Goal: Complete application form

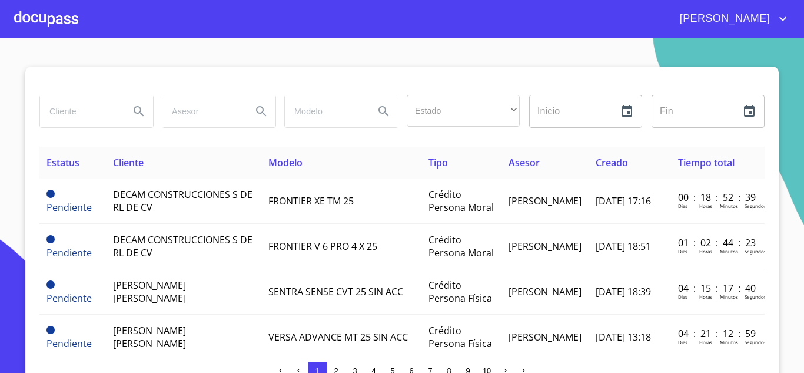
click at [78, 108] on input "search" at bounding box center [80, 111] width 80 height 32
click at [46, 22] on div at bounding box center [46, 19] width 64 height 38
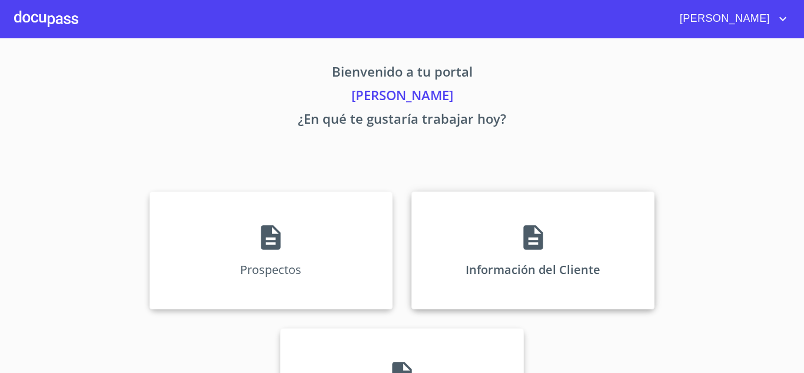
click at [523, 248] on icon at bounding box center [532, 237] width 19 height 25
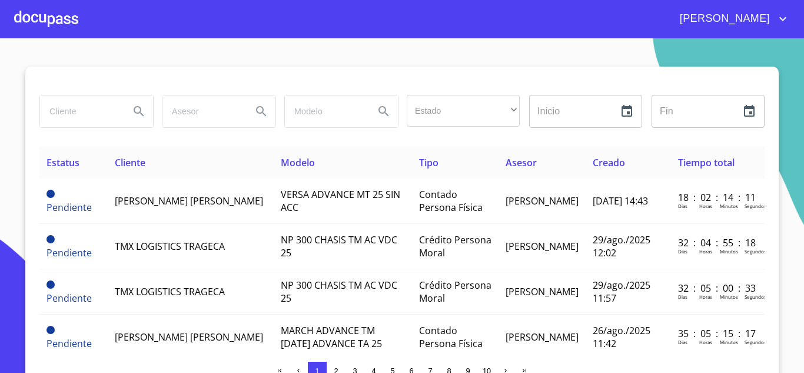
click at [51, 112] on input "search" at bounding box center [80, 111] width 80 height 32
type input "decam"
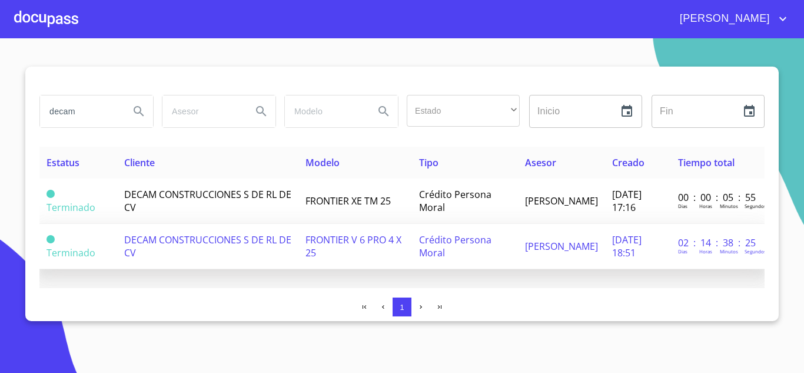
click at [149, 241] on span "DECAM CONSTRUCCIONES S DE RL DE CV" at bounding box center [207, 246] width 167 height 26
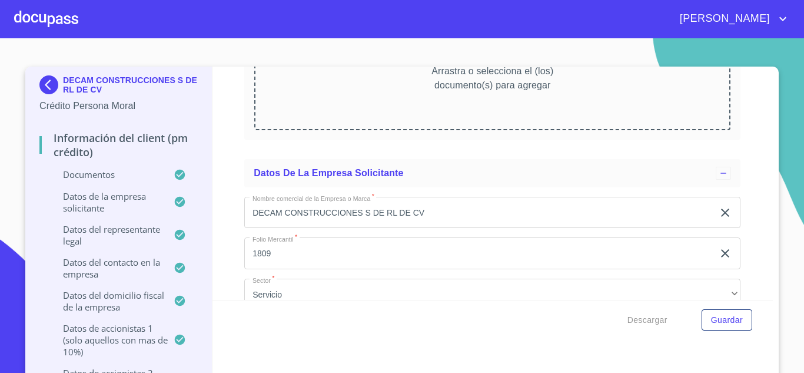
scroll to position [7003, 0]
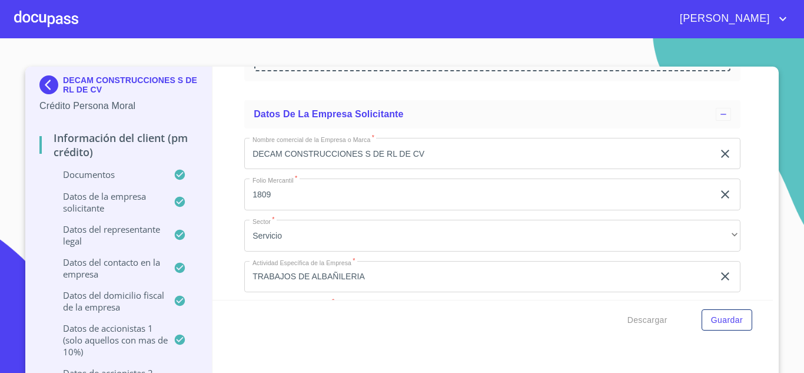
click at [451, 145] on input "DECAM CONSTRUCCIONES S DE RL DE CV" at bounding box center [478, 154] width 469 height 32
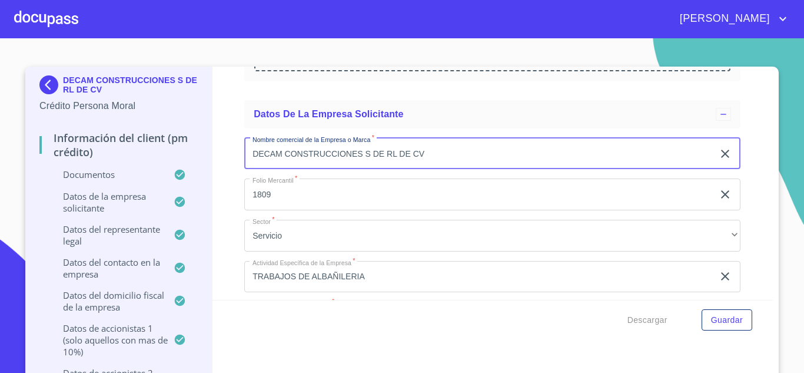
click at [291, 192] on input "1809" at bounding box center [478, 194] width 469 height 32
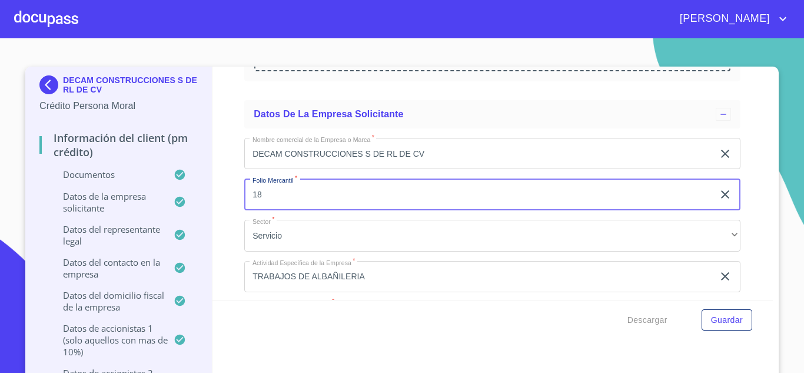
type input "1"
type input "n"
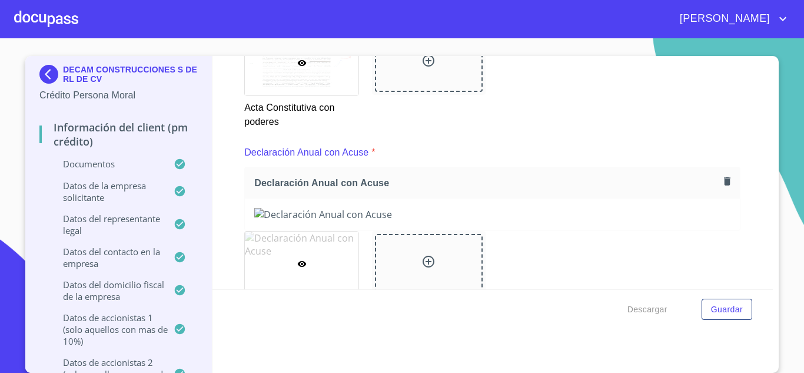
scroll to position [3708, 0]
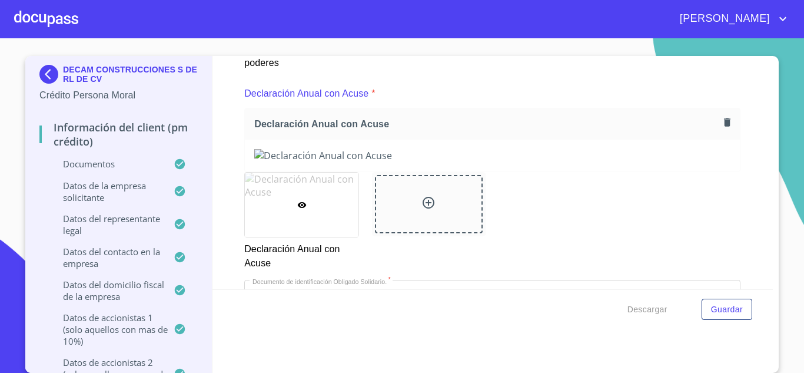
type input "N-201800118767"
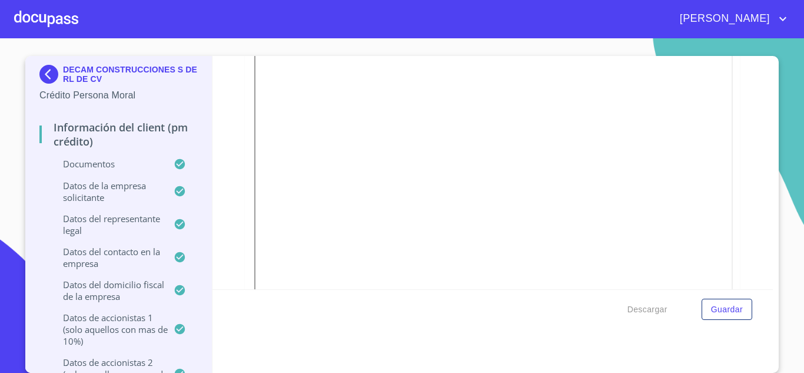
scroll to position [4532, 0]
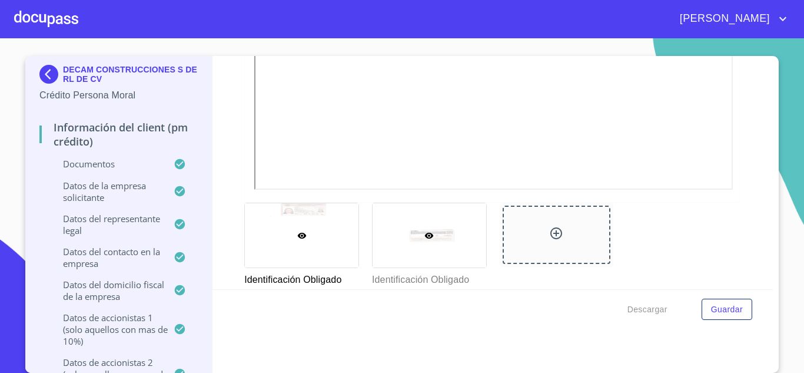
click at [440, 249] on div at bounding box center [430, 235] width 114 height 64
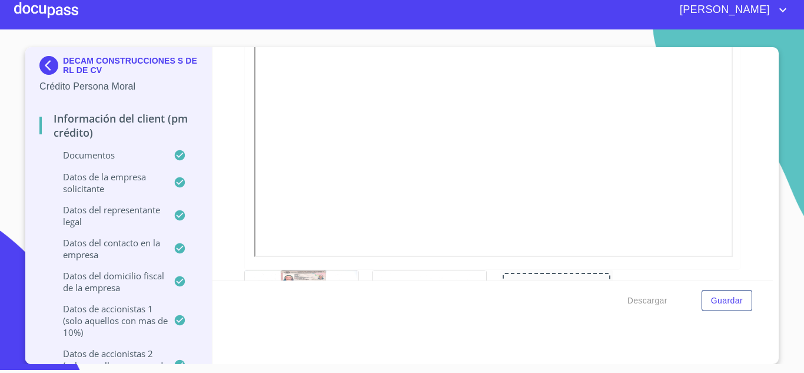
scroll to position [4220, 0]
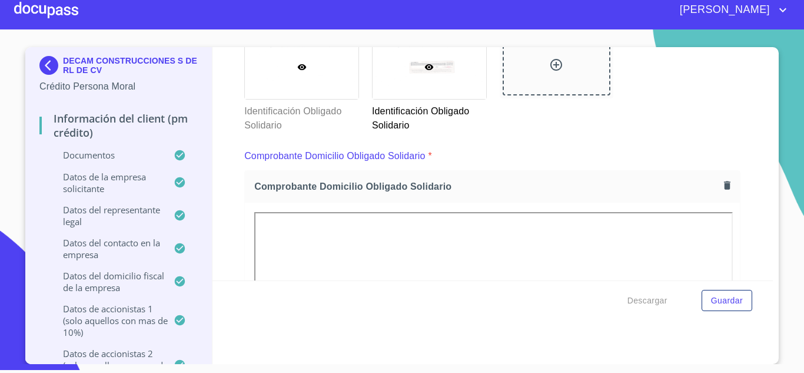
click at [287, 75] on div at bounding box center [302, 67] width 114 height 64
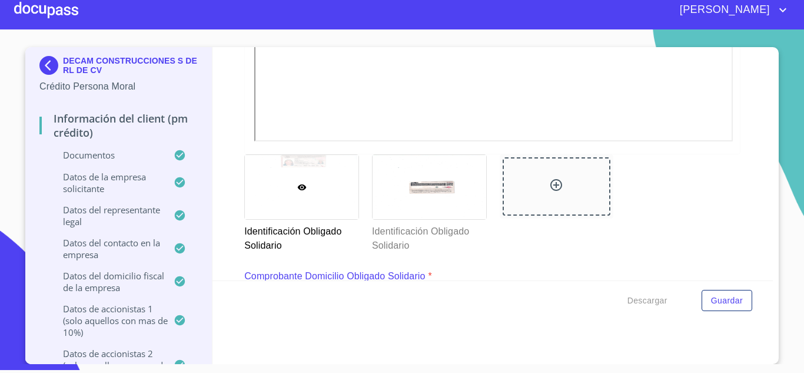
scroll to position [4632, 0]
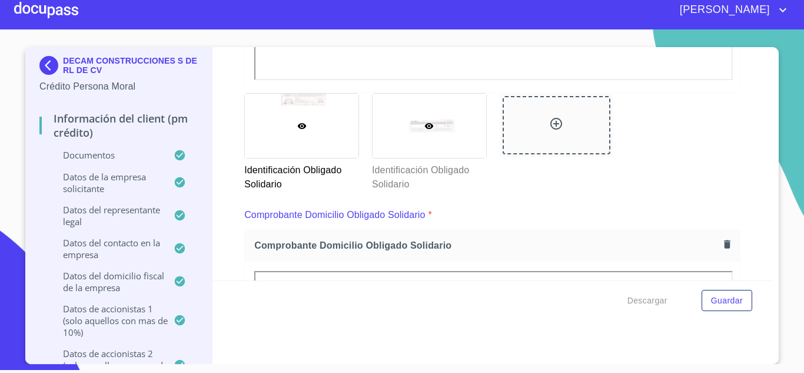
click at [437, 140] on div at bounding box center [430, 126] width 114 height 64
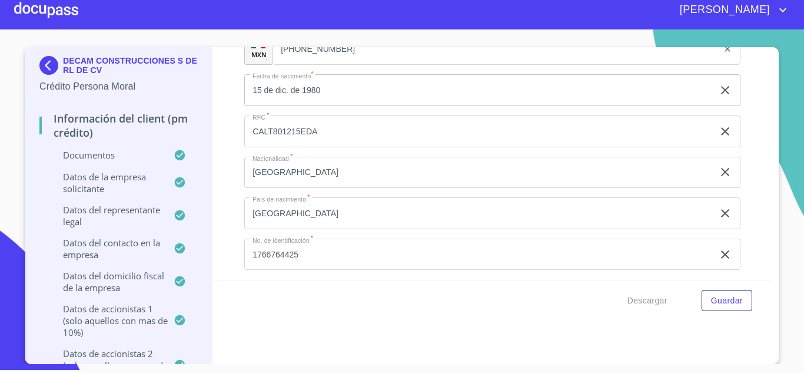
scroll to position [8281, 0]
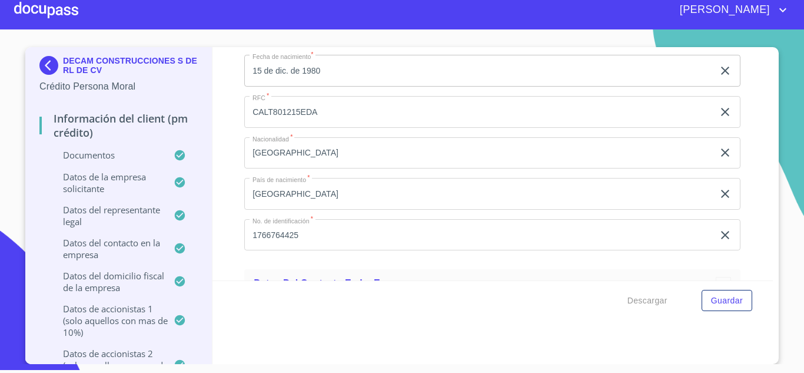
click at [318, 241] on input "1766764425" at bounding box center [478, 235] width 469 height 32
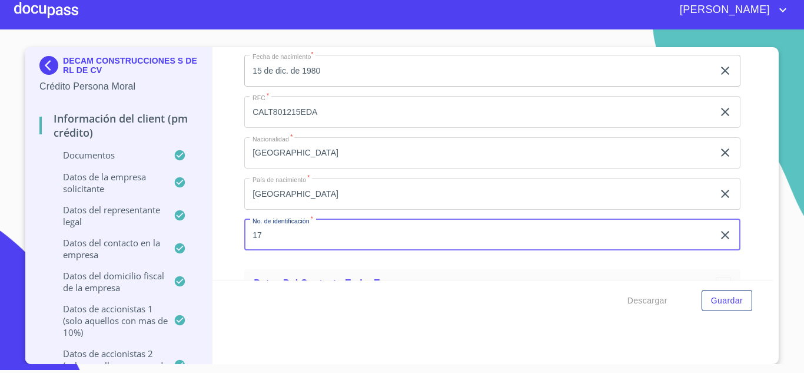
type input "1"
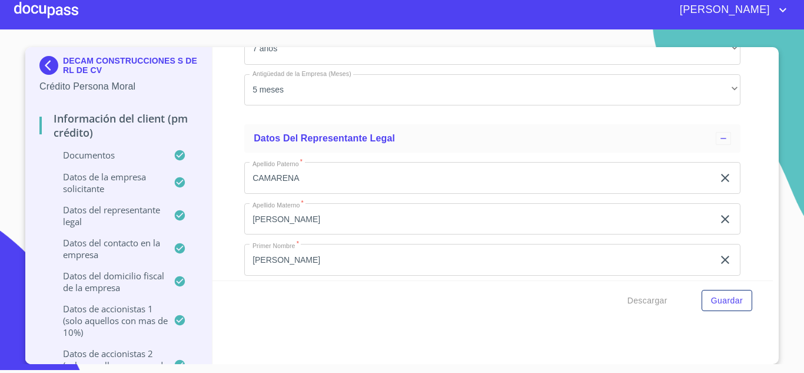
scroll to position [7987, 0]
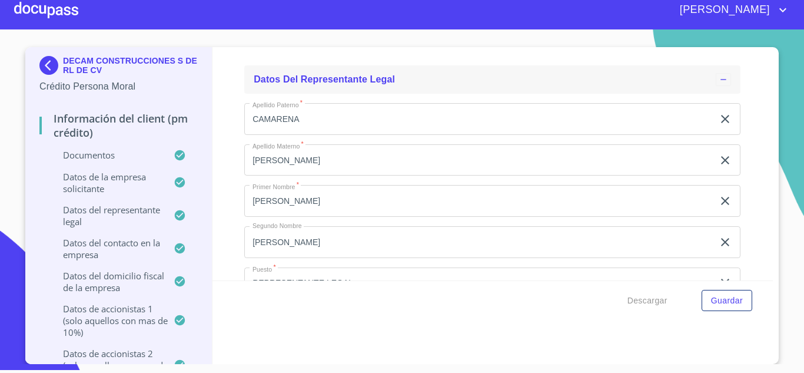
type input "1088785371"
click at [719, 79] on icon at bounding box center [723, 79] width 9 height 9
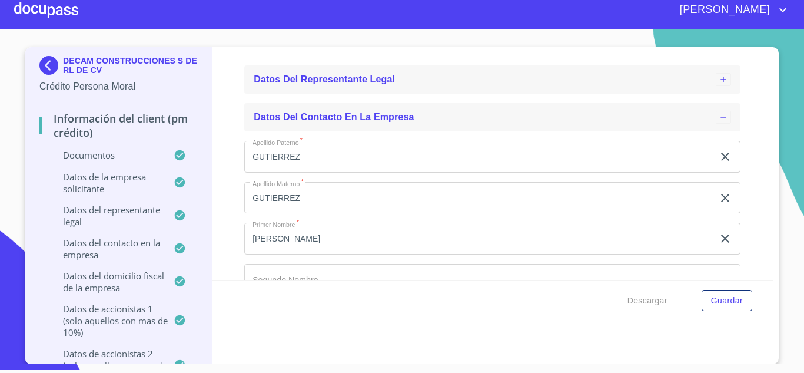
click at [719, 118] on icon at bounding box center [723, 116] width 9 height 9
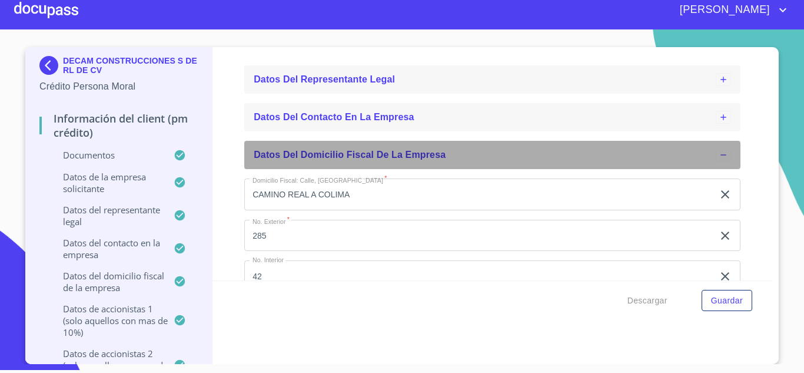
click at [719, 154] on icon at bounding box center [723, 154] width 9 height 9
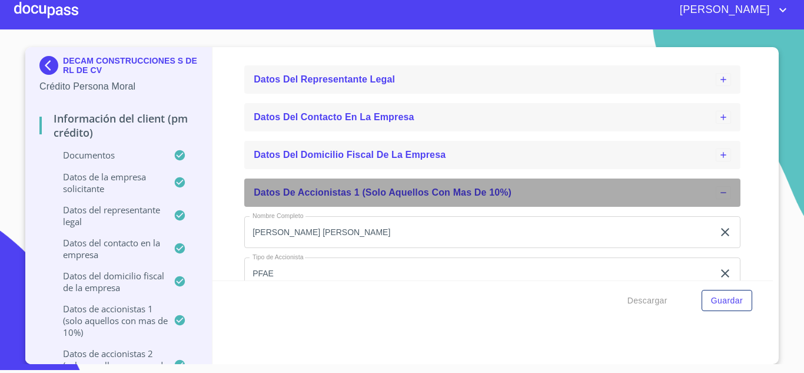
click at [719, 192] on icon at bounding box center [723, 192] width 9 height 9
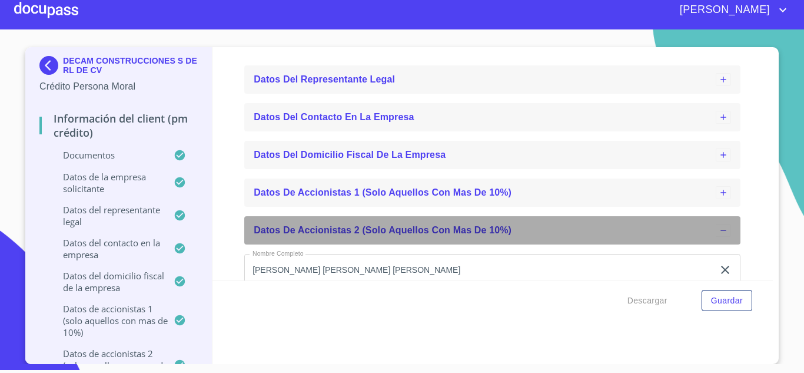
click at [719, 232] on icon at bounding box center [723, 229] width 9 height 9
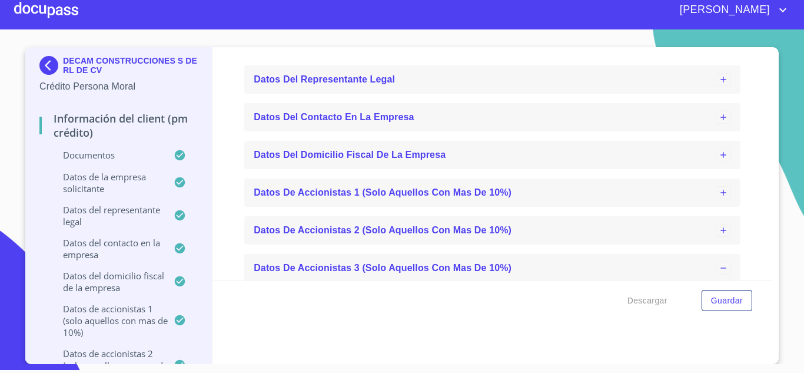
click at [719, 267] on icon at bounding box center [723, 267] width 9 height 9
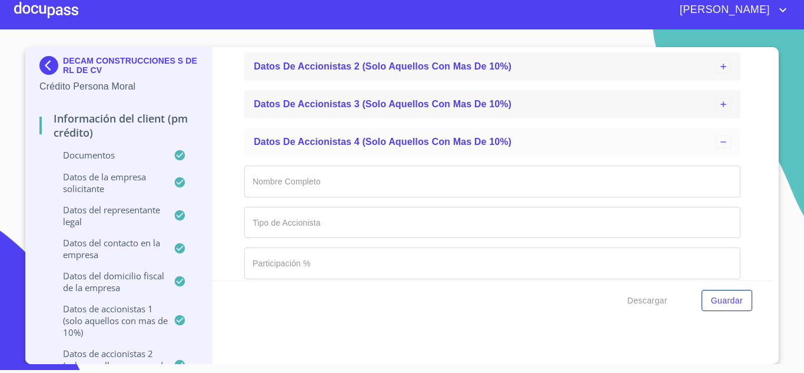
scroll to position [8163, 0]
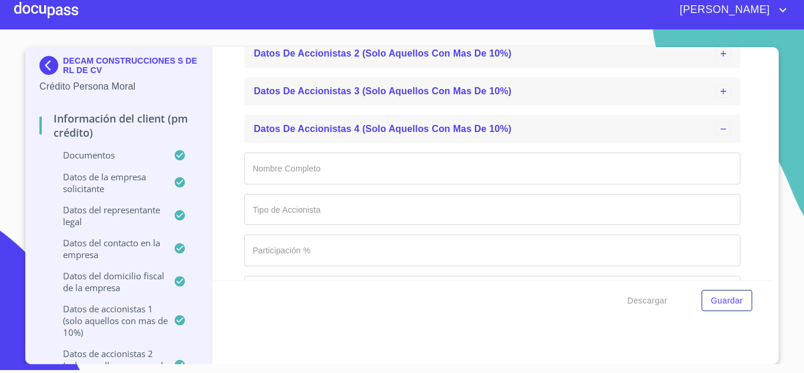
click at [719, 131] on icon at bounding box center [723, 128] width 9 height 9
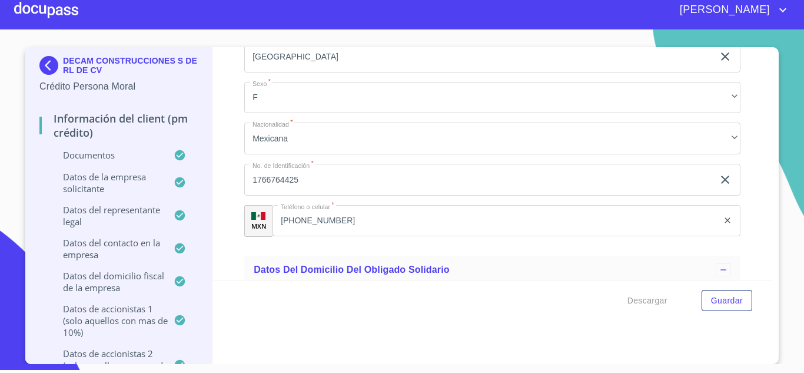
scroll to position [8869, 0]
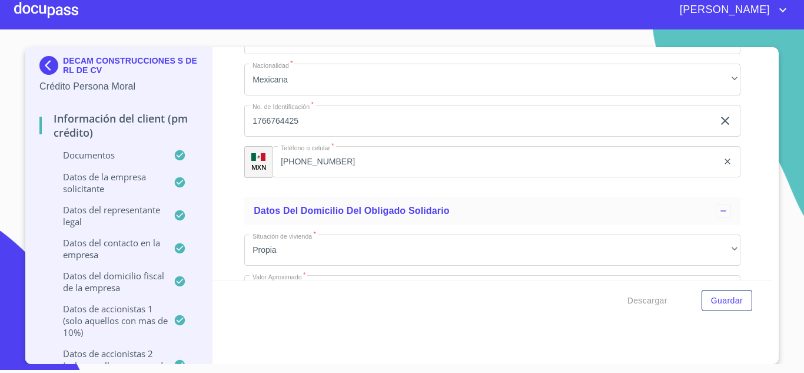
click at [318, 119] on input "1766764425" at bounding box center [478, 121] width 469 height 32
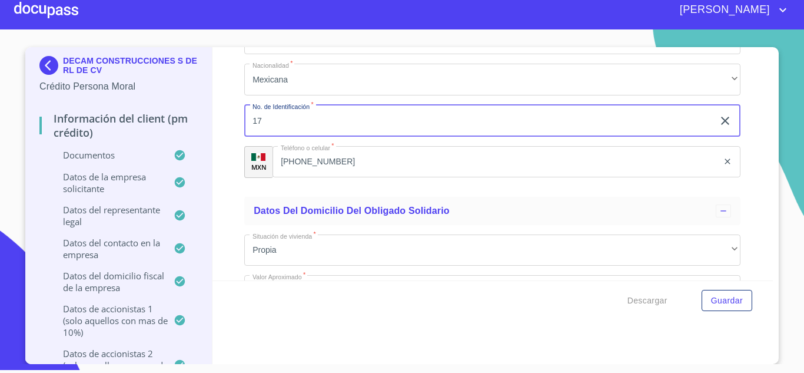
type input "1"
type input "1088785371"
click at [224, 184] on div "Información del Client (PM crédito) Documentos Documento de identificación repr…" at bounding box center [492, 163] width 561 height 233
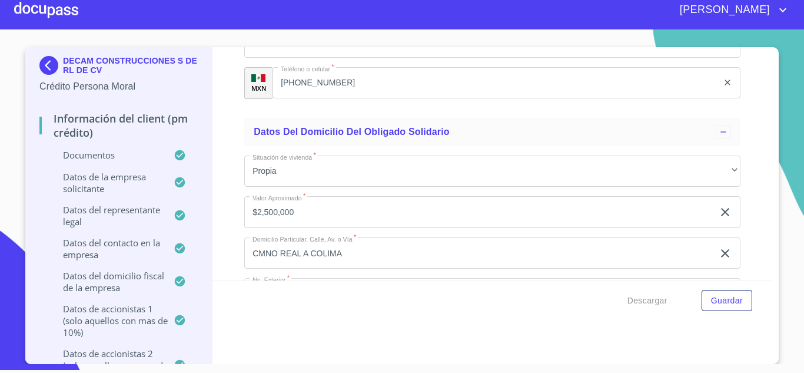
scroll to position [8987, 0]
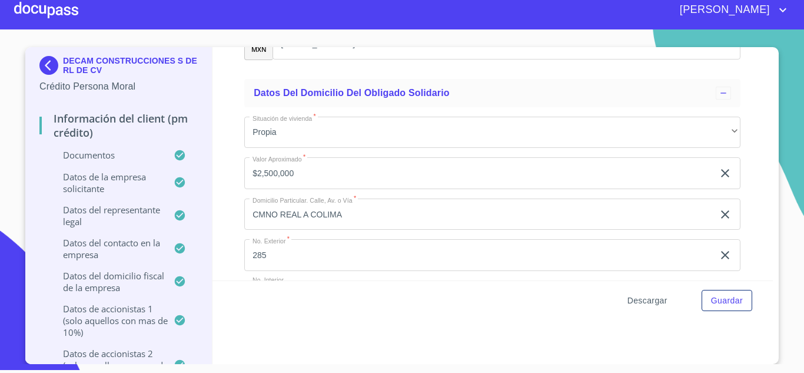
click at [639, 302] on span "Descargar" at bounding box center [647, 300] width 40 height 15
